Goal: Find specific page/section: Find specific page/section

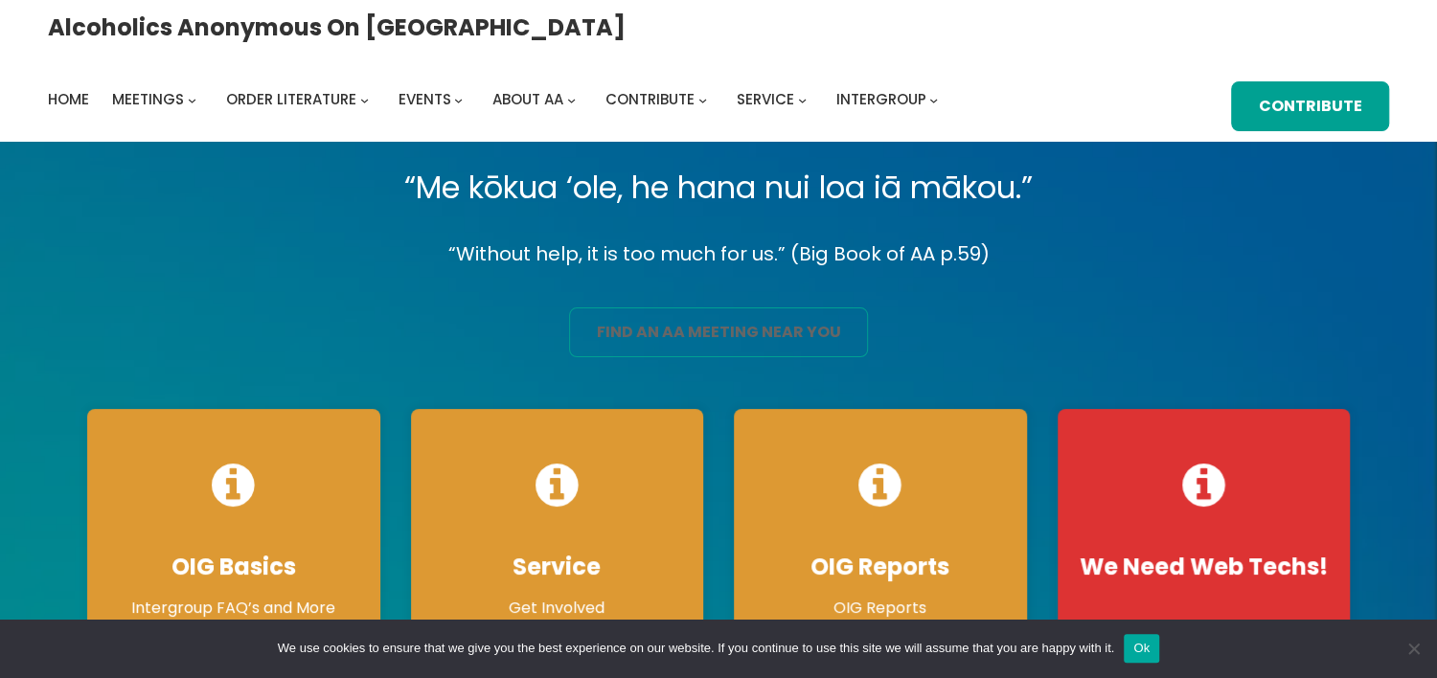
click at [730, 332] on link "find an aa meeting near you" at bounding box center [719, 332] width 300 height 51
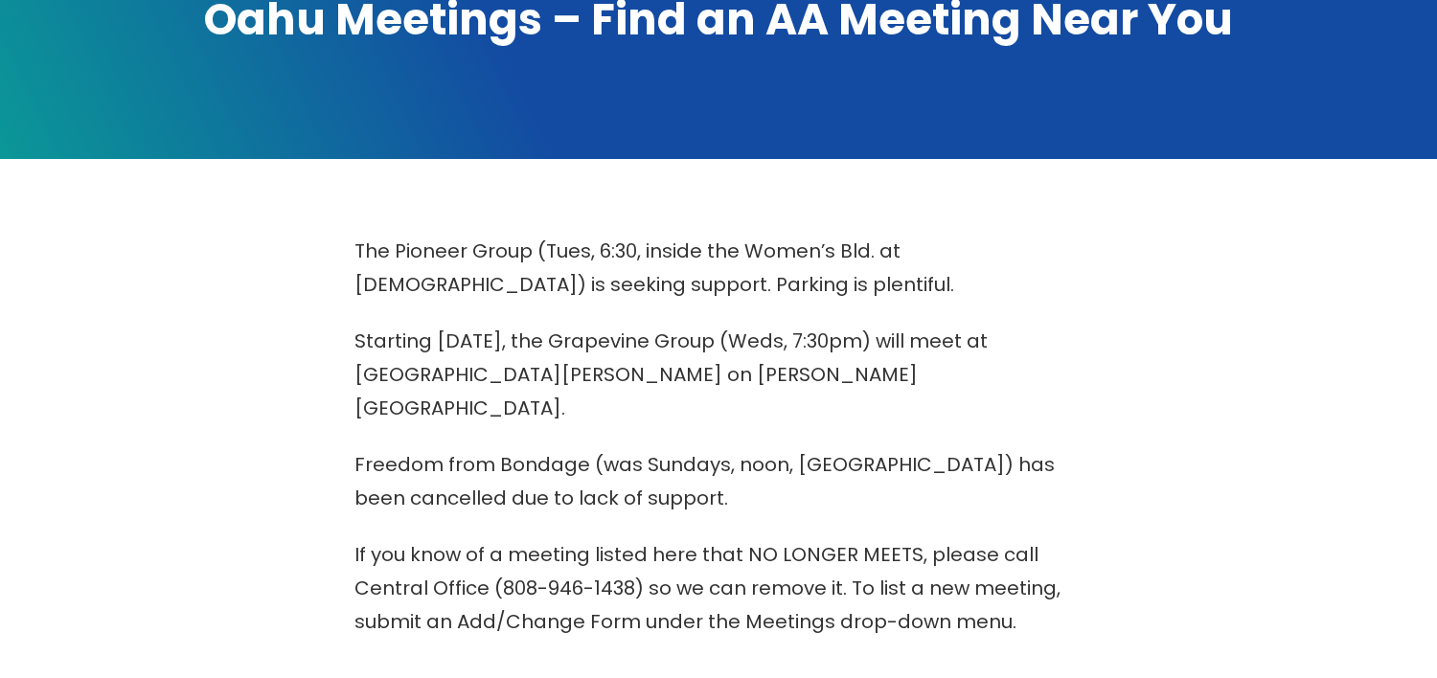
scroll to position [616, 0]
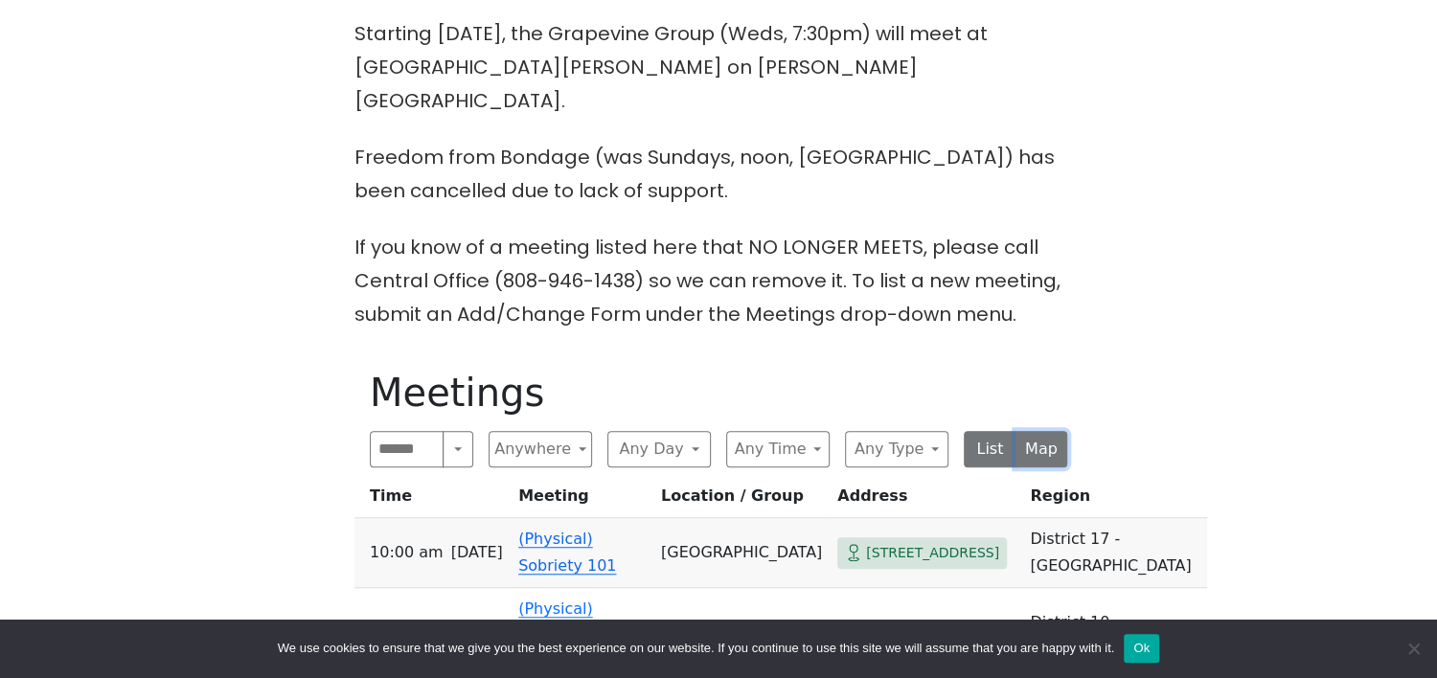
click at [1028, 431] on button "Map" at bounding box center [1041, 449] width 53 height 36
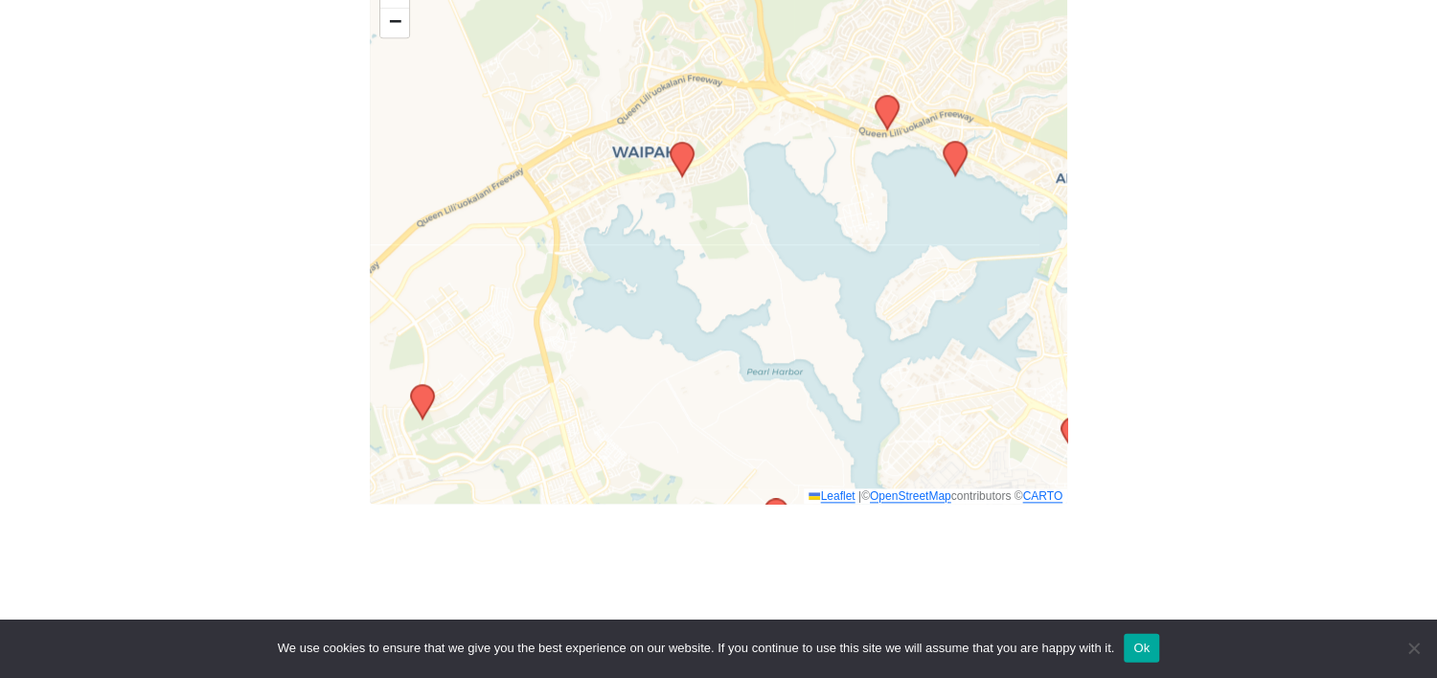
scroll to position [1129, 0]
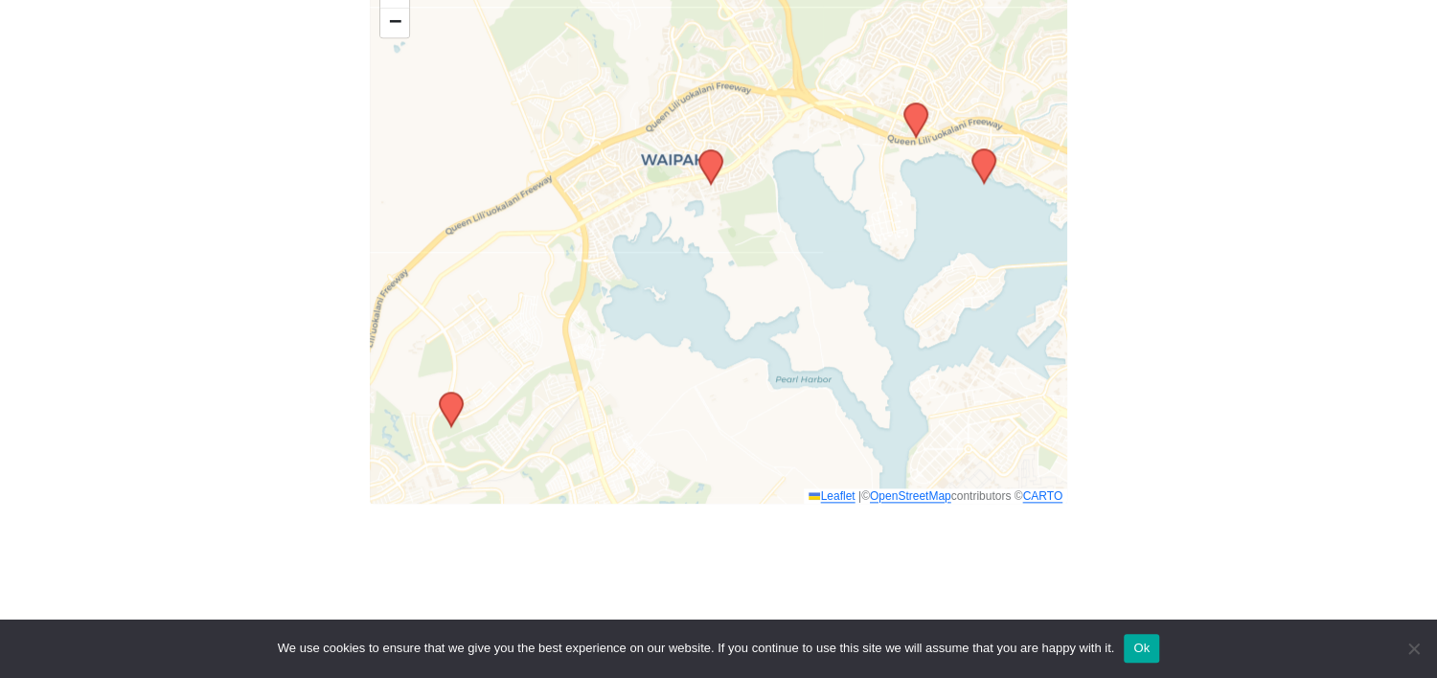
drag, startPoint x: 640, startPoint y: 263, endPoint x: 797, endPoint y: 312, distance: 164.5
click at [752, 301] on div "+ − Leaflet | © OpenStreetMap contributors © CARTO" at bounding box center [718, 236] width 697 height 534
drag, startPoint x: 797, startPoint y: 312, endPoint x: 813, endPoint y: 312, distance: 16.3
click at [800, 312] on div "+ − Leaflet | © OpenStreetMap contributors © CARTO" at bounding box center [718, 236] width 697 height 534
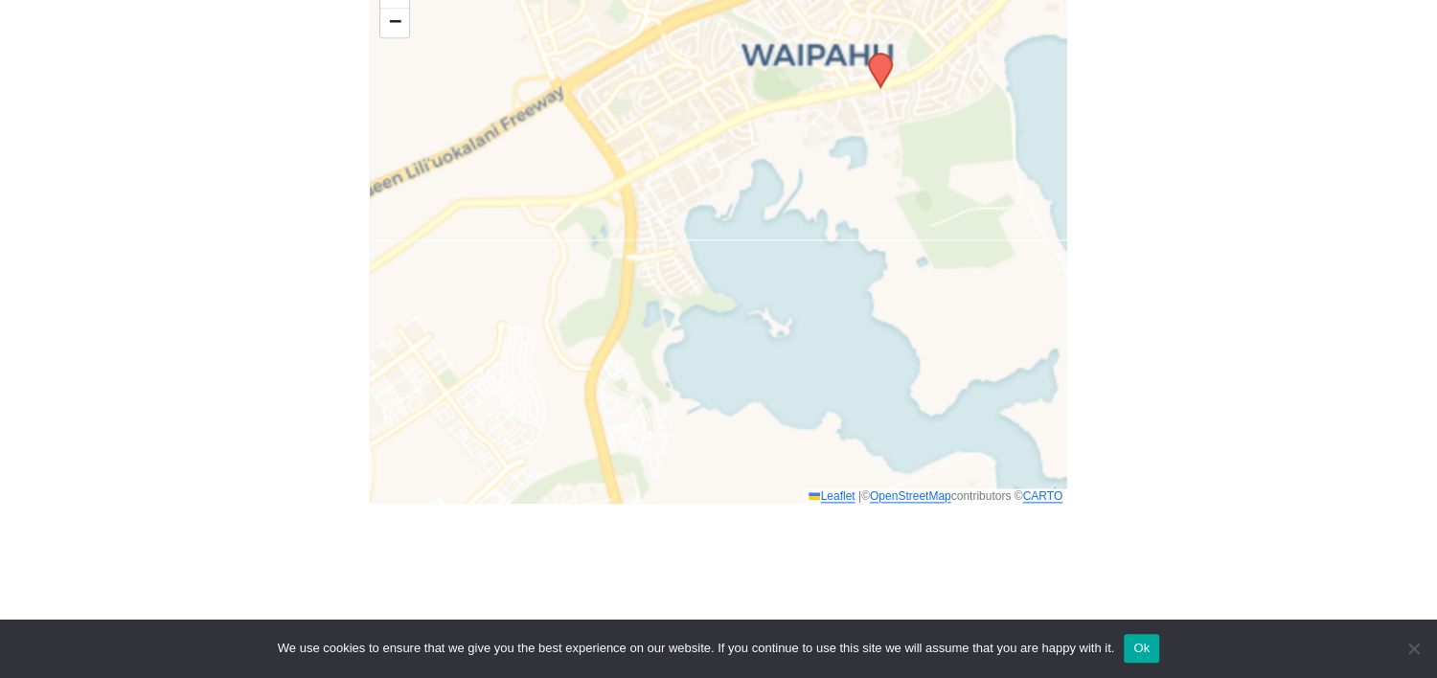
click at [815, 312] on div "+ − Leaflet | © OpenStreetMap contributors © CARTO" at bounding box center [718, 236] width 697 height 534
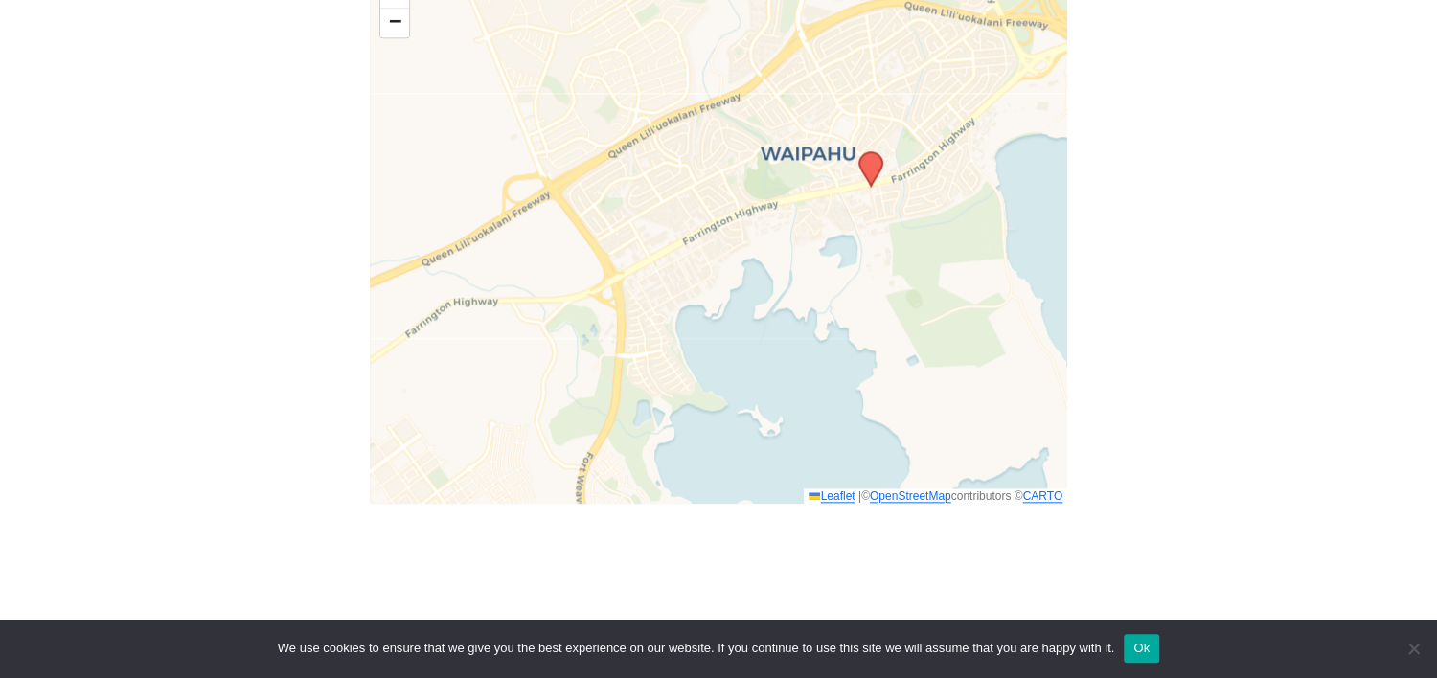
drag, startPoint x: 789, startPoint y: 283, endPoint x: 781, endPoint y: 370, distance: 87.5
click at [781, 370] on div "+ − Leaflet | © OpenStreetMap contributors © CARTO" at bounding box center [718, 236] width 697 height 534
click at [869, 154] on icon at bounding box center [870, 171] width 23 height 34
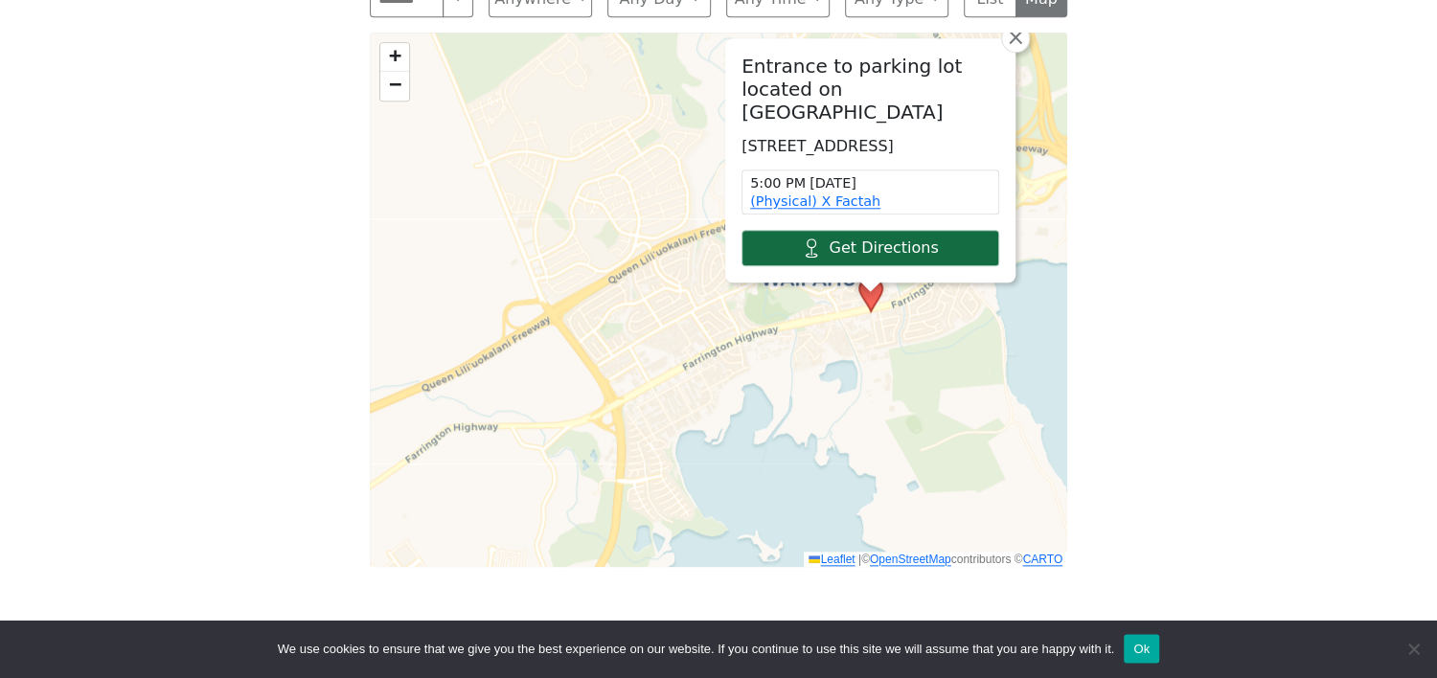
scroll to position [923, 0]
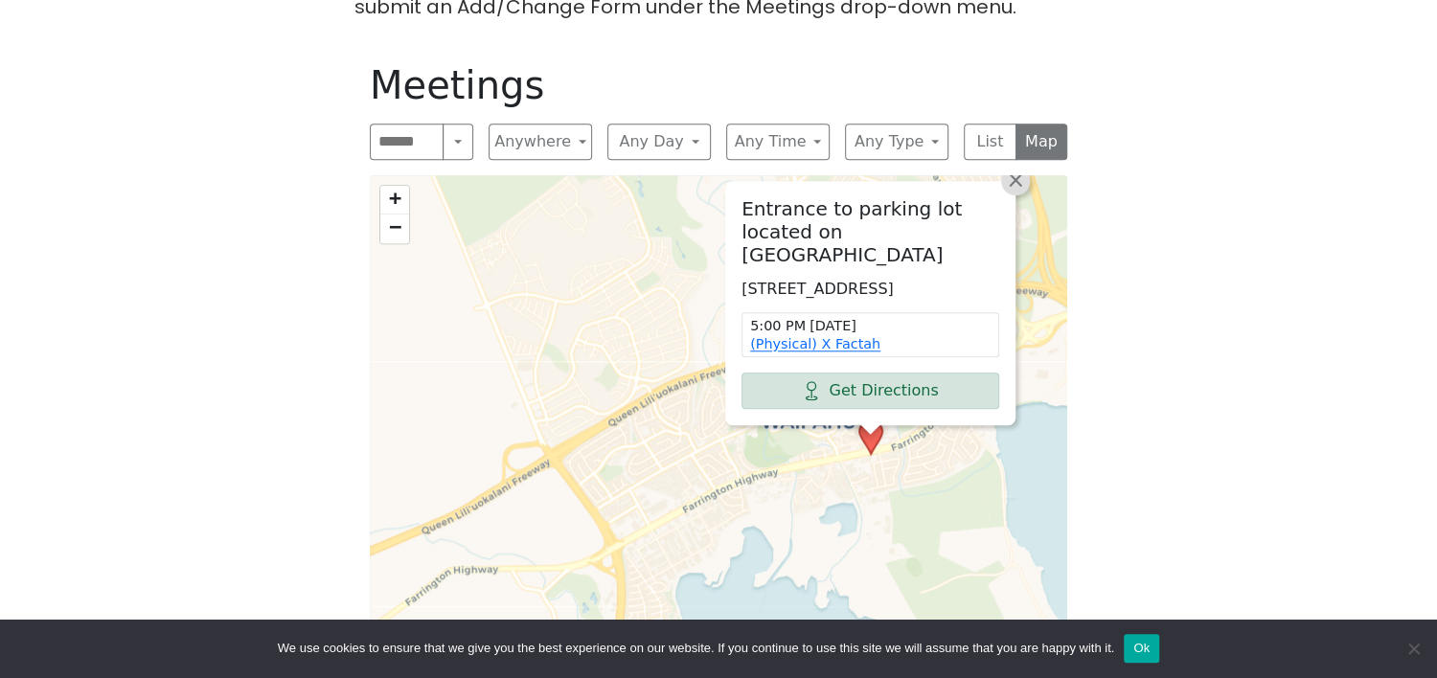
click at [1014, 169] on span "×" at bounding box center [1015, 180] width 19 height 23
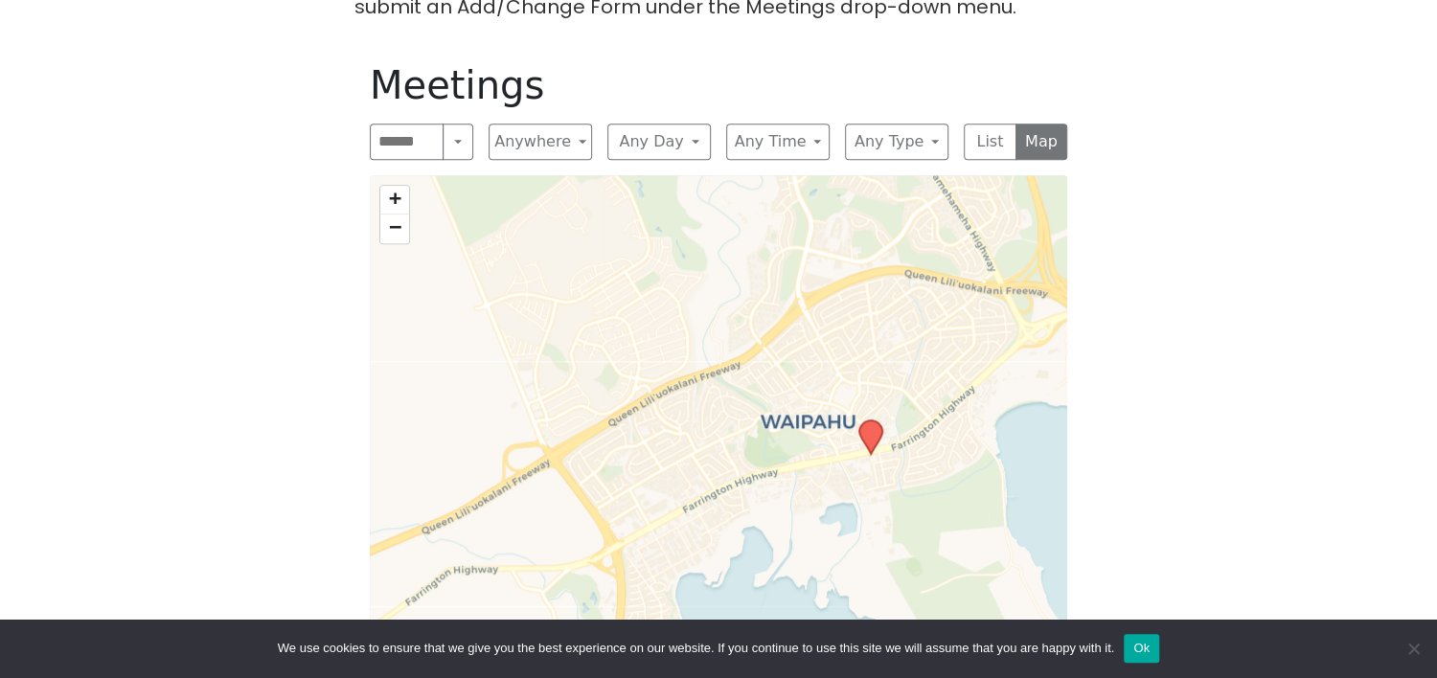
click at [1014, 169] on span "×" at bounding box center [1015, 180] width 19 height 23
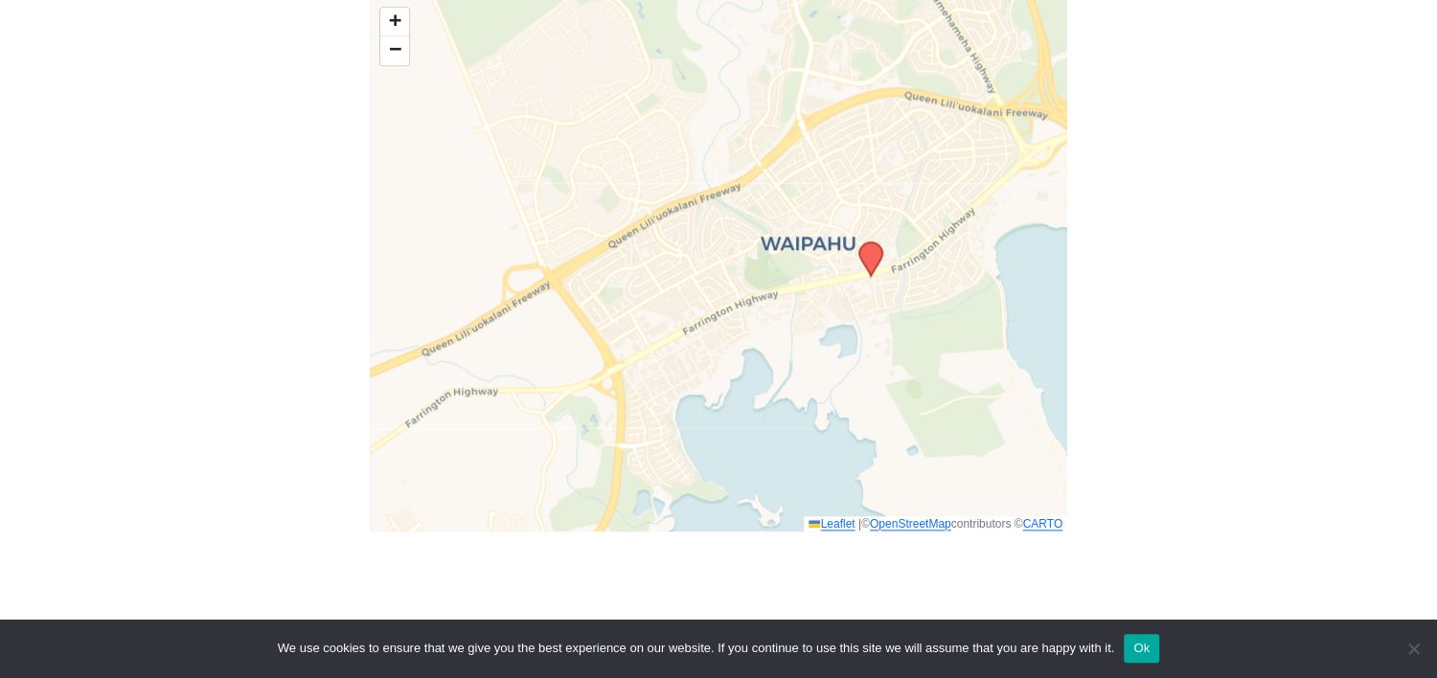
scroll to position [1129, 0]
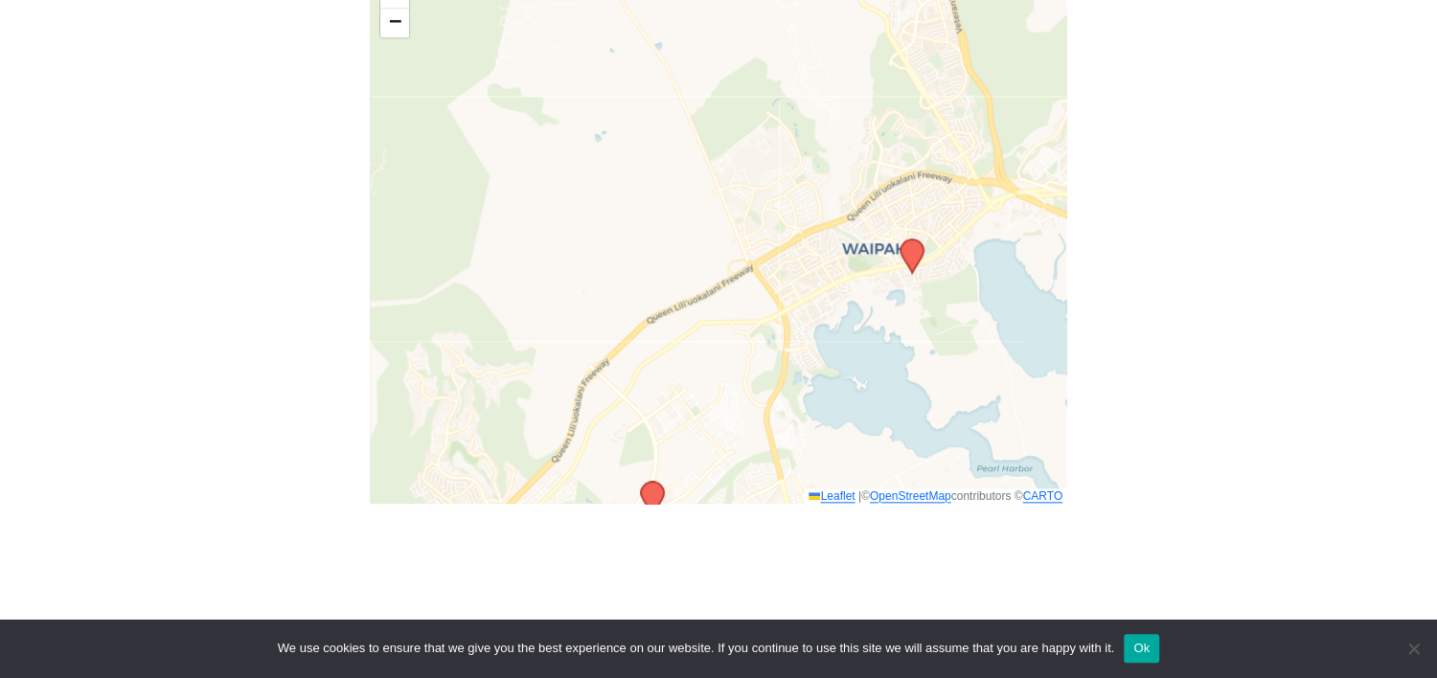
drag, startPoint x: 813, startPoint y: 299, endPoint x: 826, endPoint y: 255, distance: 46.0
click at [818, 283] on div "+ − Leaflet | © OpenStreetMap contributors © CARTO" at bounding box center [718, 236] width 697 height 534
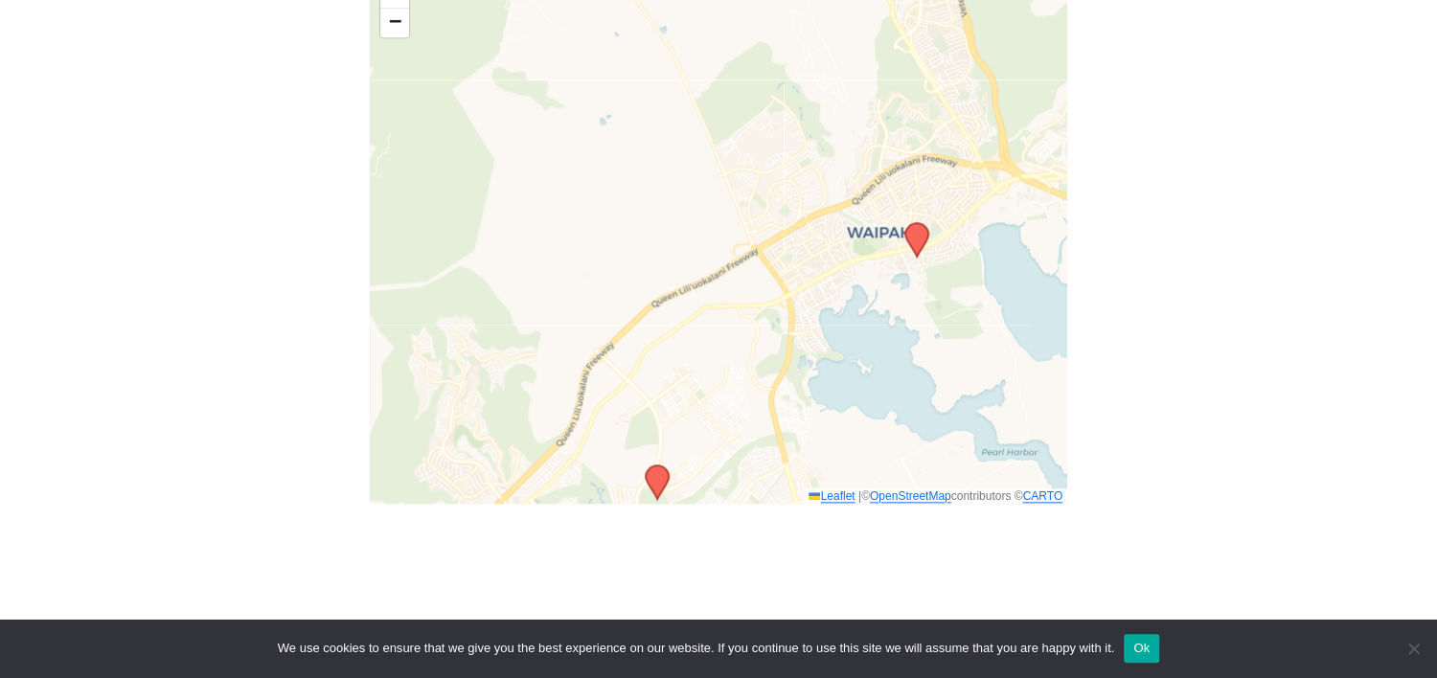
drag, startPoint x: 826, startPoint y: 255, endPoint x: 847, endPoint y: 193, distance: 64.5
click at [847, 193] on div "+ − Leaflet | © OpenStreetMap contributors © CARTO" at bounding box center [718, 236] width 697 height 534
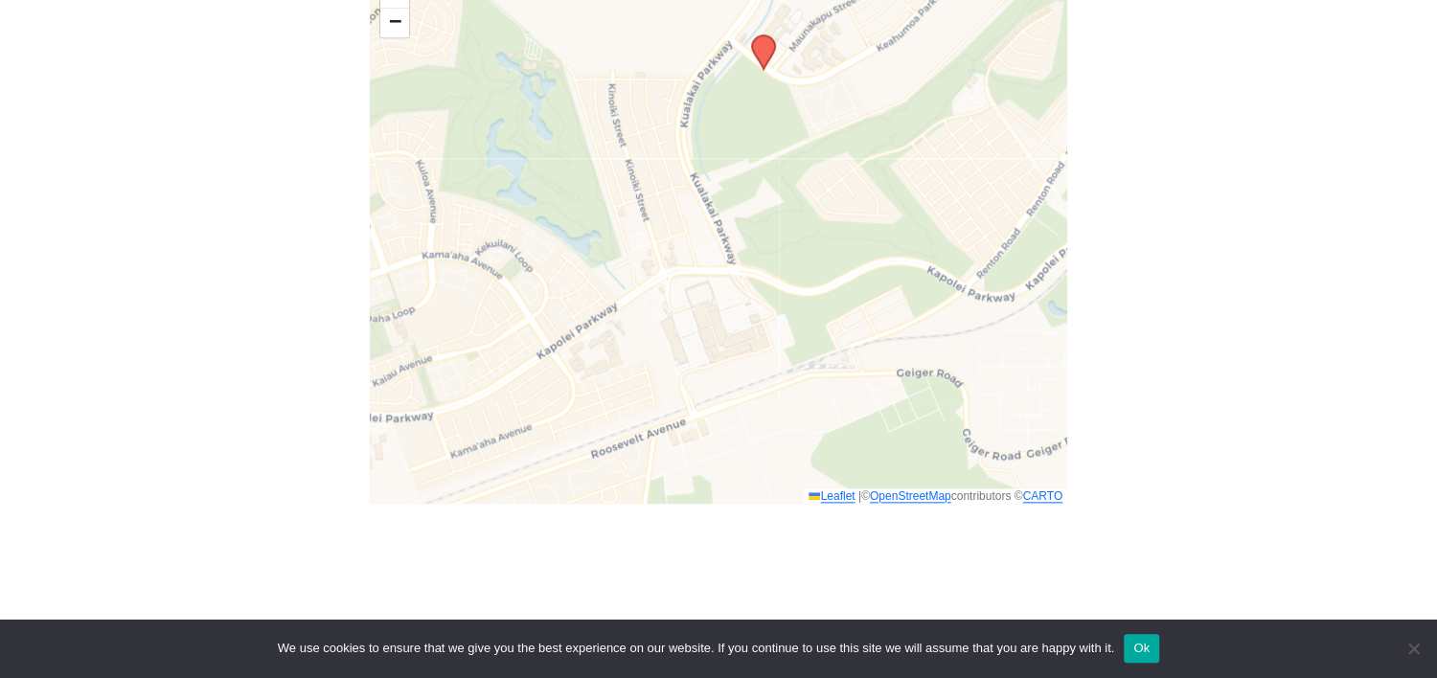
click at [764, 35] on icon at bounding box center [763, 52] width 23 height 34
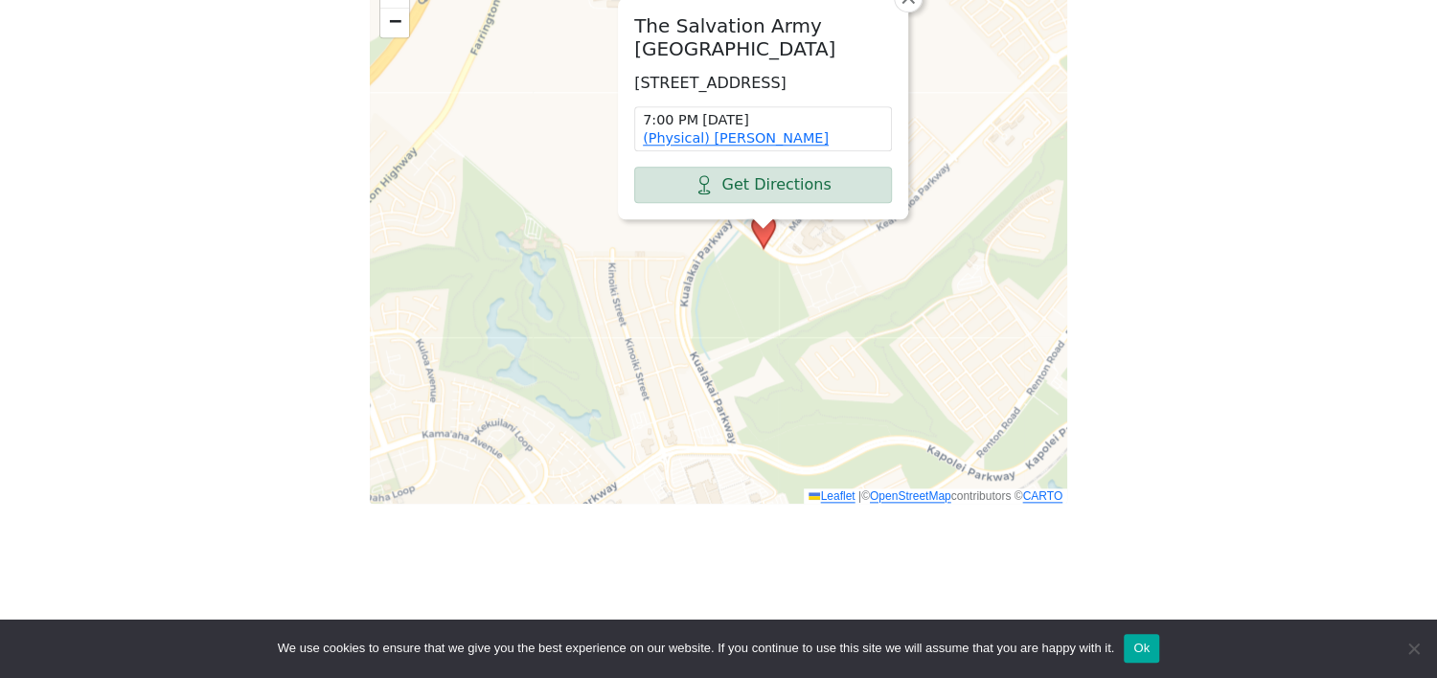
scroll to position [1027, 0]
